Goal: Find specific page/section: Find specific page/section

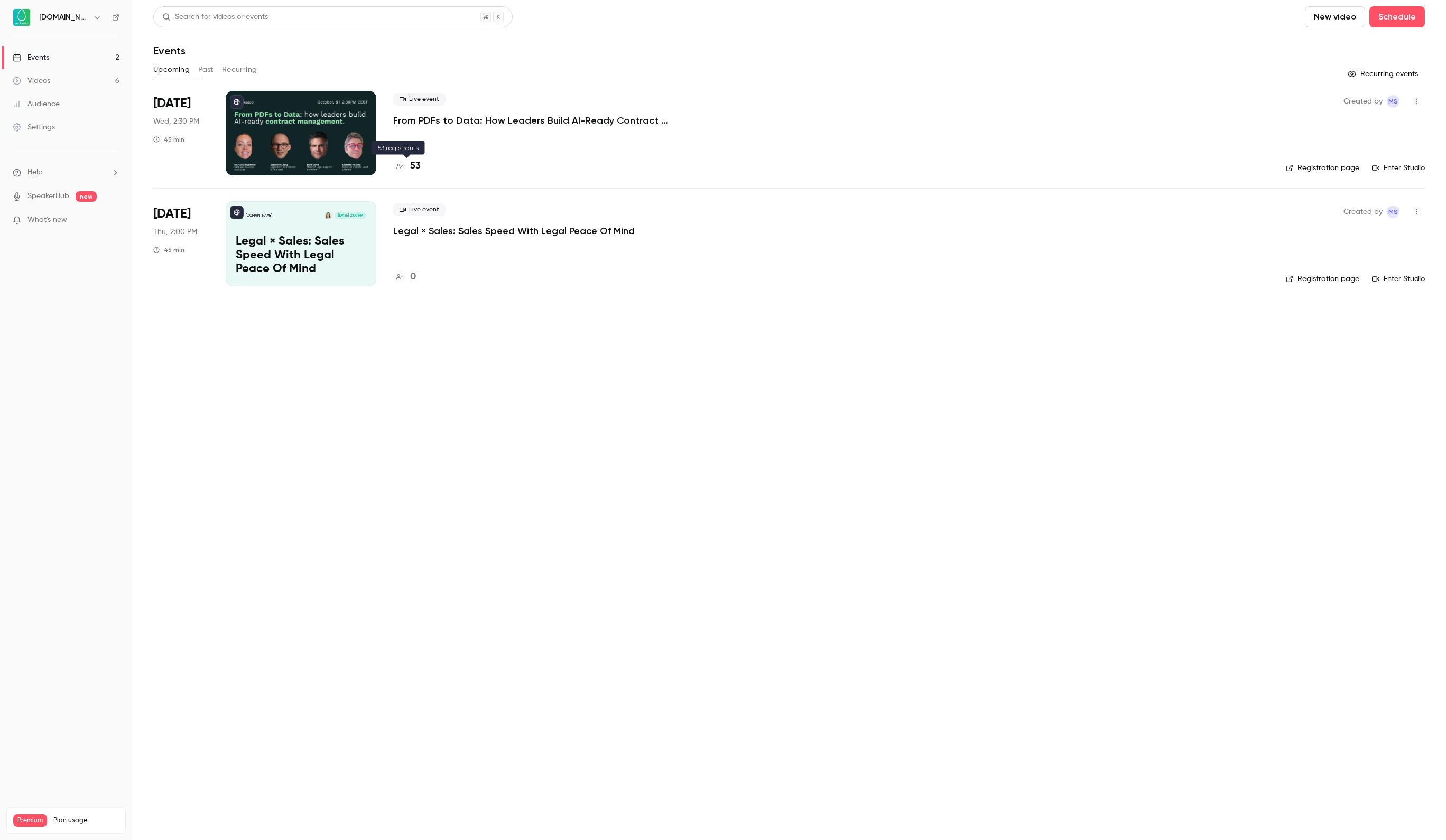
click at [414, 169] on h4 "53" at bounding box center [416, 166] width 11 height 14
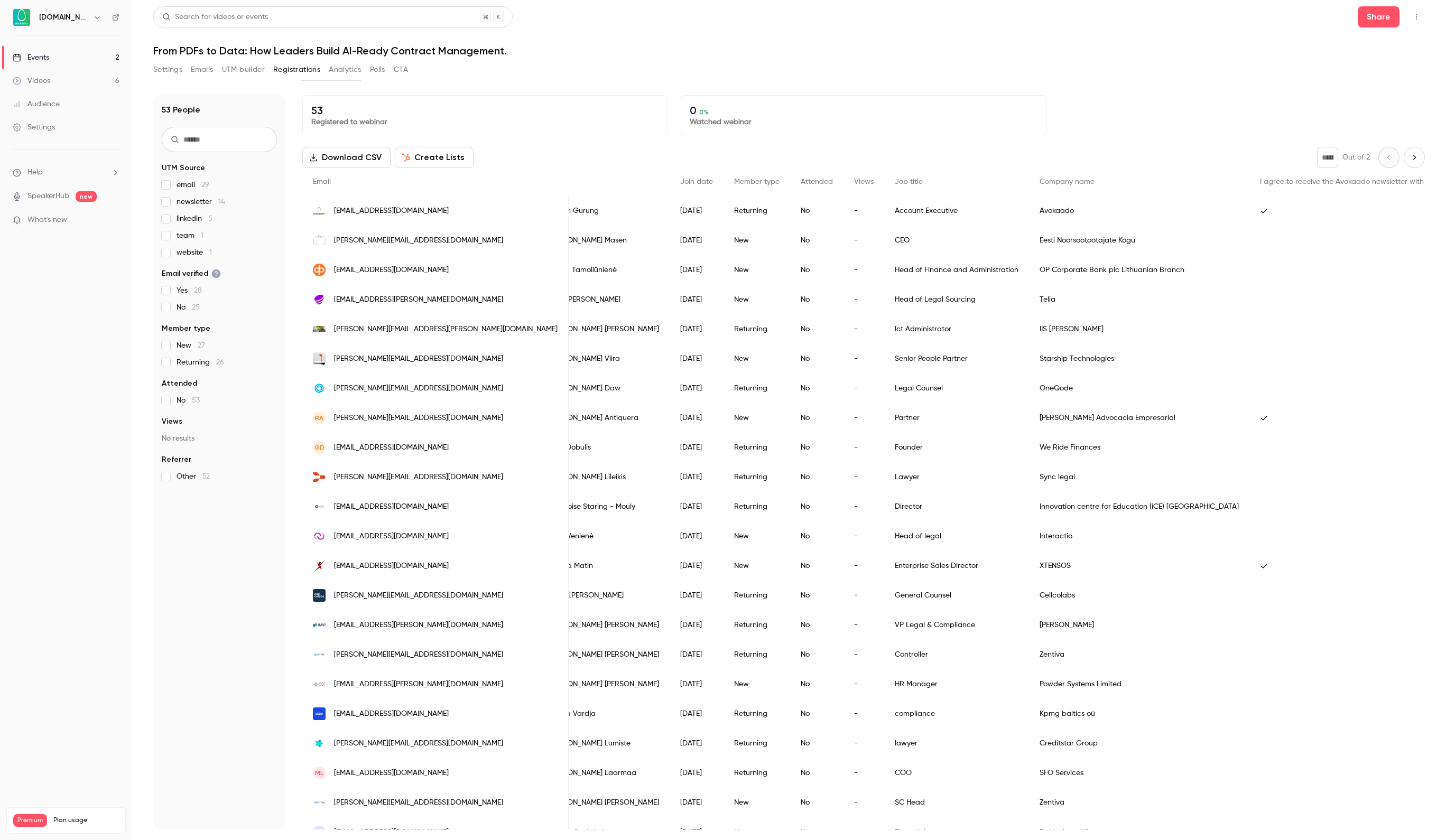
scroll to position [0, 243]
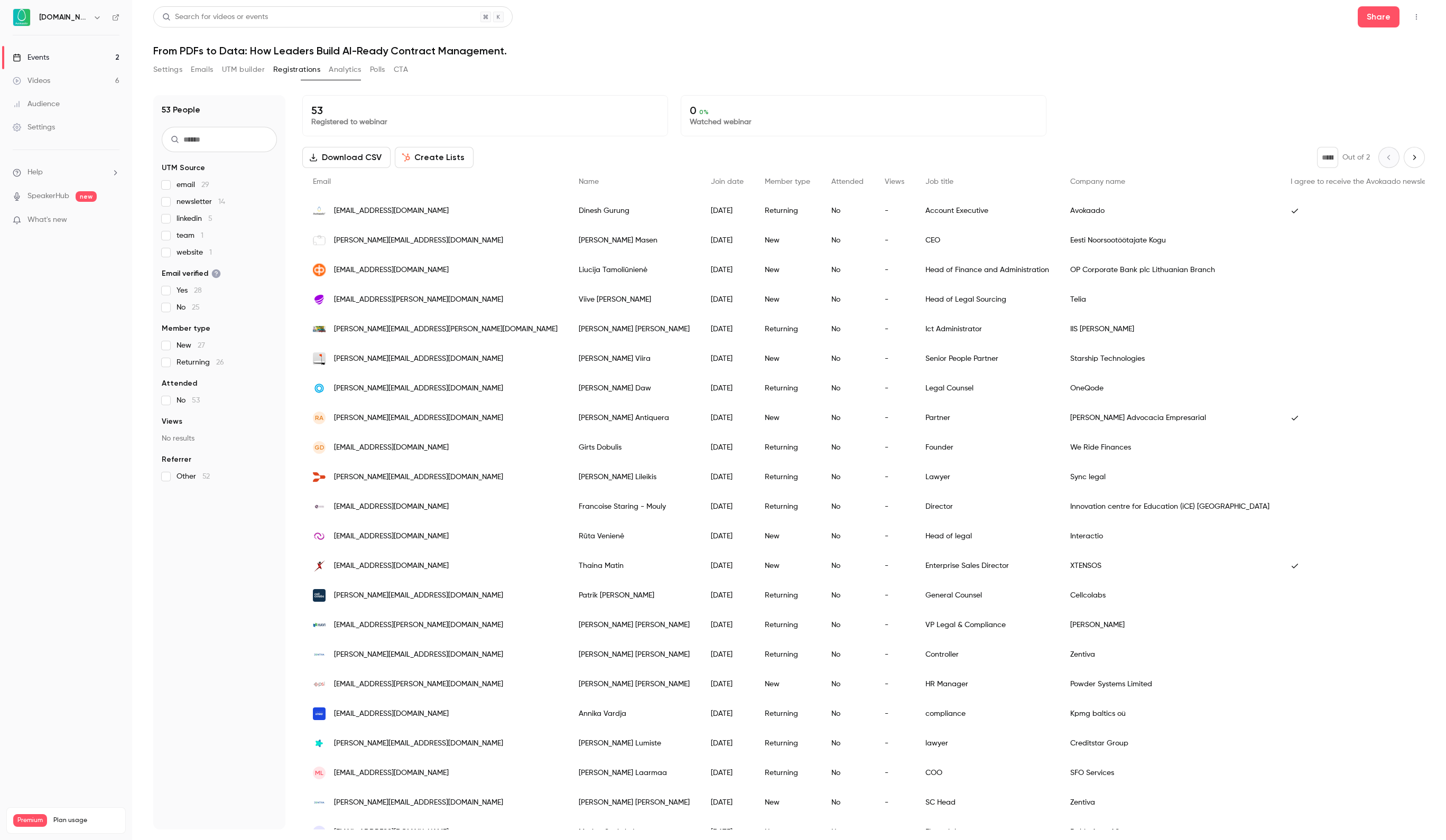
click at [73, 60] on link "Events 2" at bounding box center [66, 58] width 132 height 23
